Goal: Information Seeking & Learning: Learn about a topic

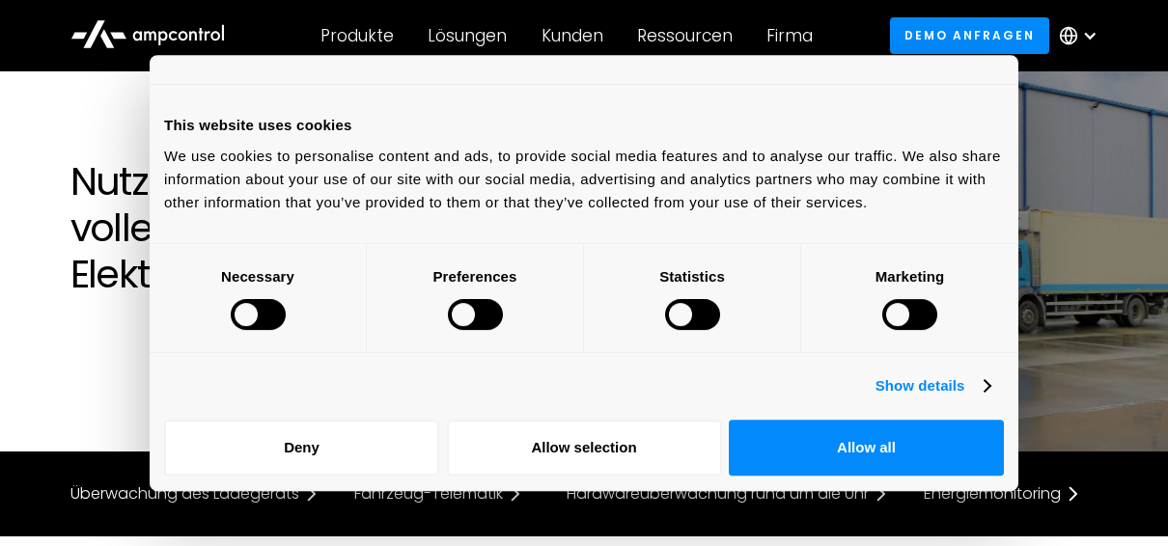
scroll to position [77, 0]
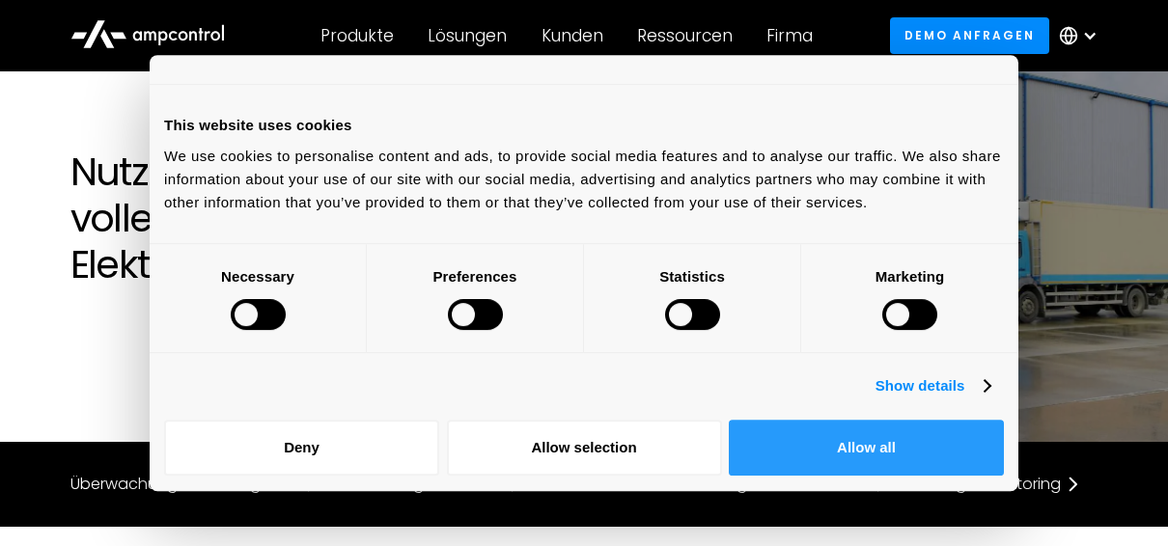
click at [897, 422] on button "Allow all" at bounding box center [866, 448] width 275 height 56
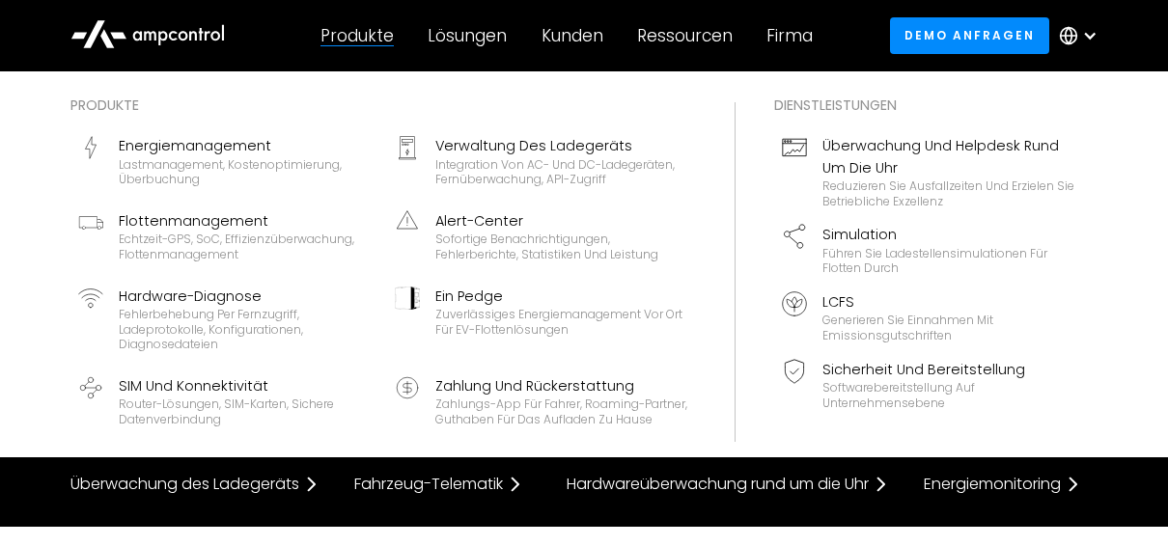
click at [361, 34] on div "Produkte" at bounding box center [356, 35] width 73 height 21
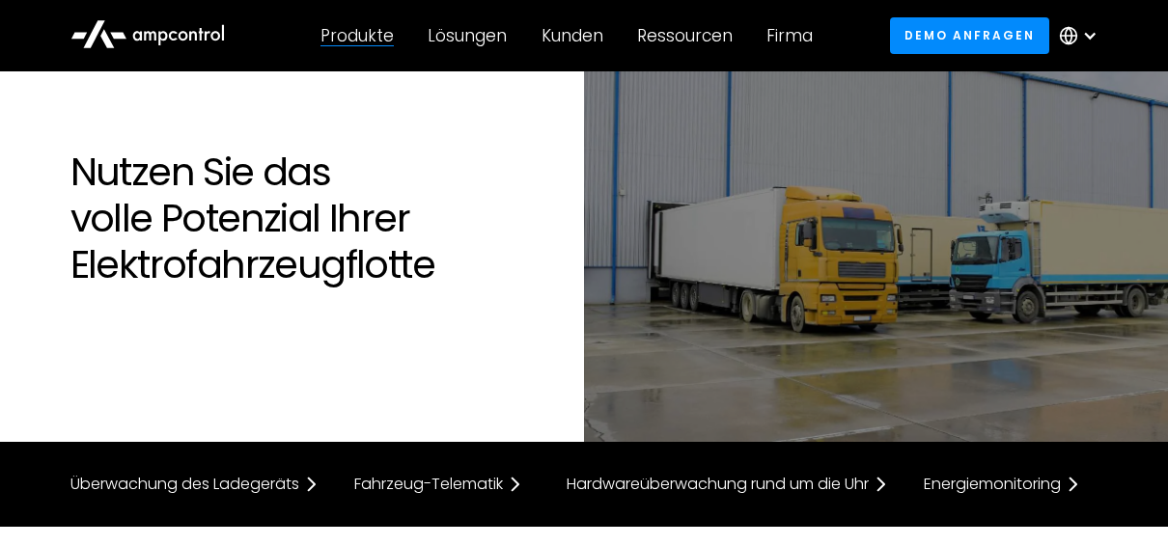
click at [361, 34] on div "Produkte" at bounding box center [356, 35] width 73 height 21
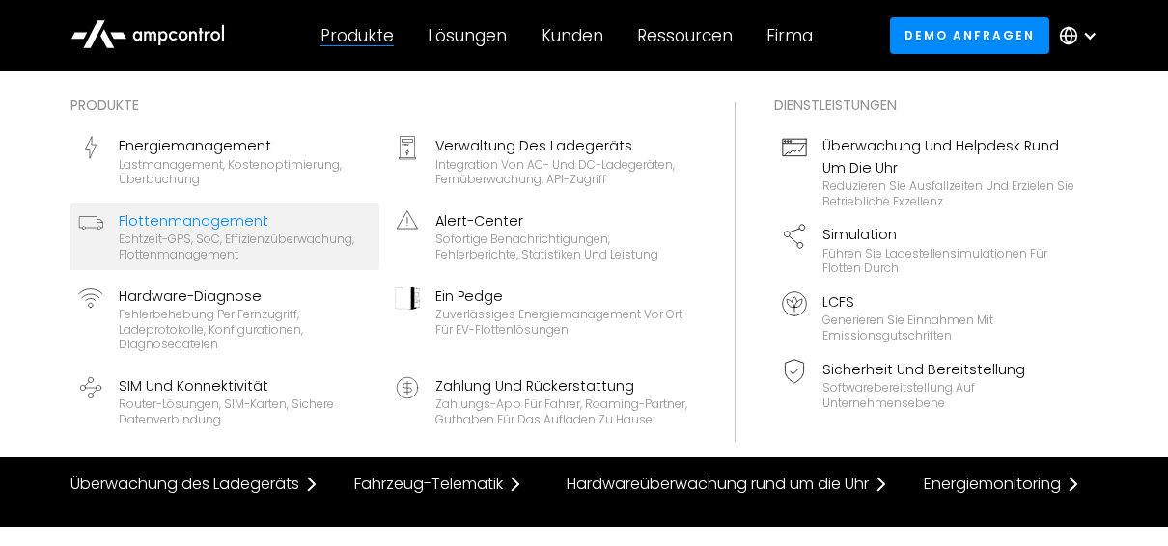
click at [184, 237] on div "Echtzeit-GPS, SoC, Effizienzüberwachung, Flottenmanagement" at bounding box center [245, 247] width 253 height 30
